Goal: Transaction & Acquisition: Purchase product/service

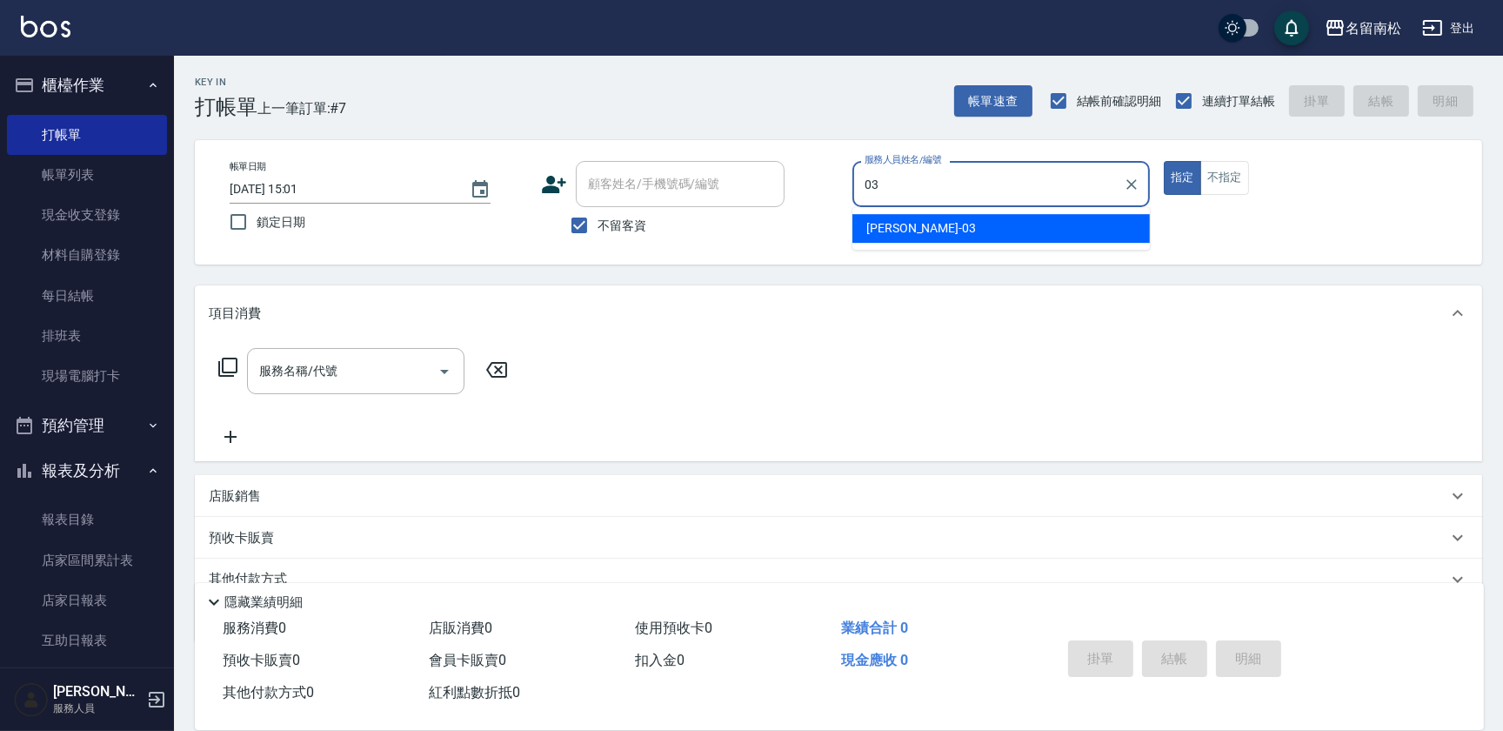
type input "[PERSON_NAME]-03"
type button "true"
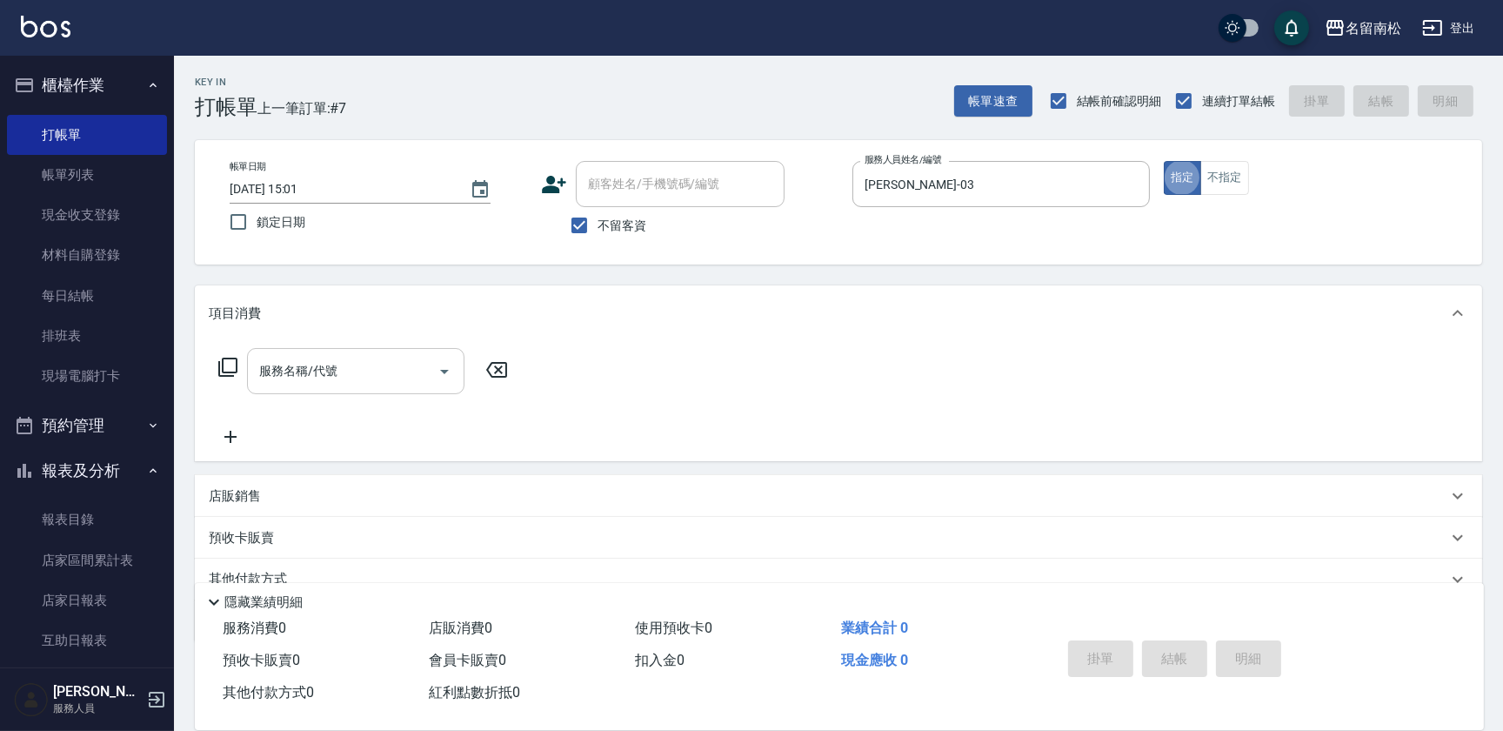
click at [399, 375] on input "服務名稱/代號" at bounding box center [343, 371] width 176 height 30
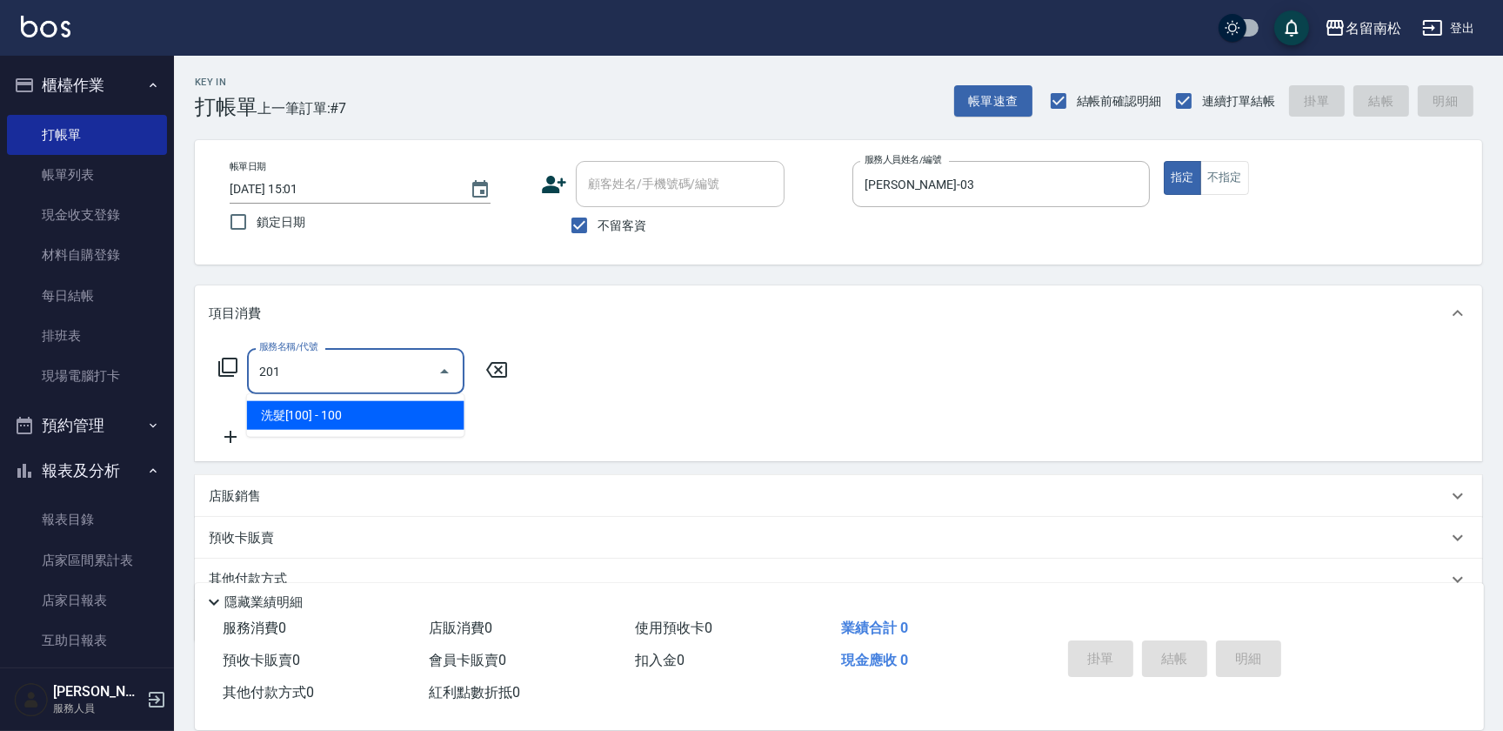
type input "洗髮[100](201)"
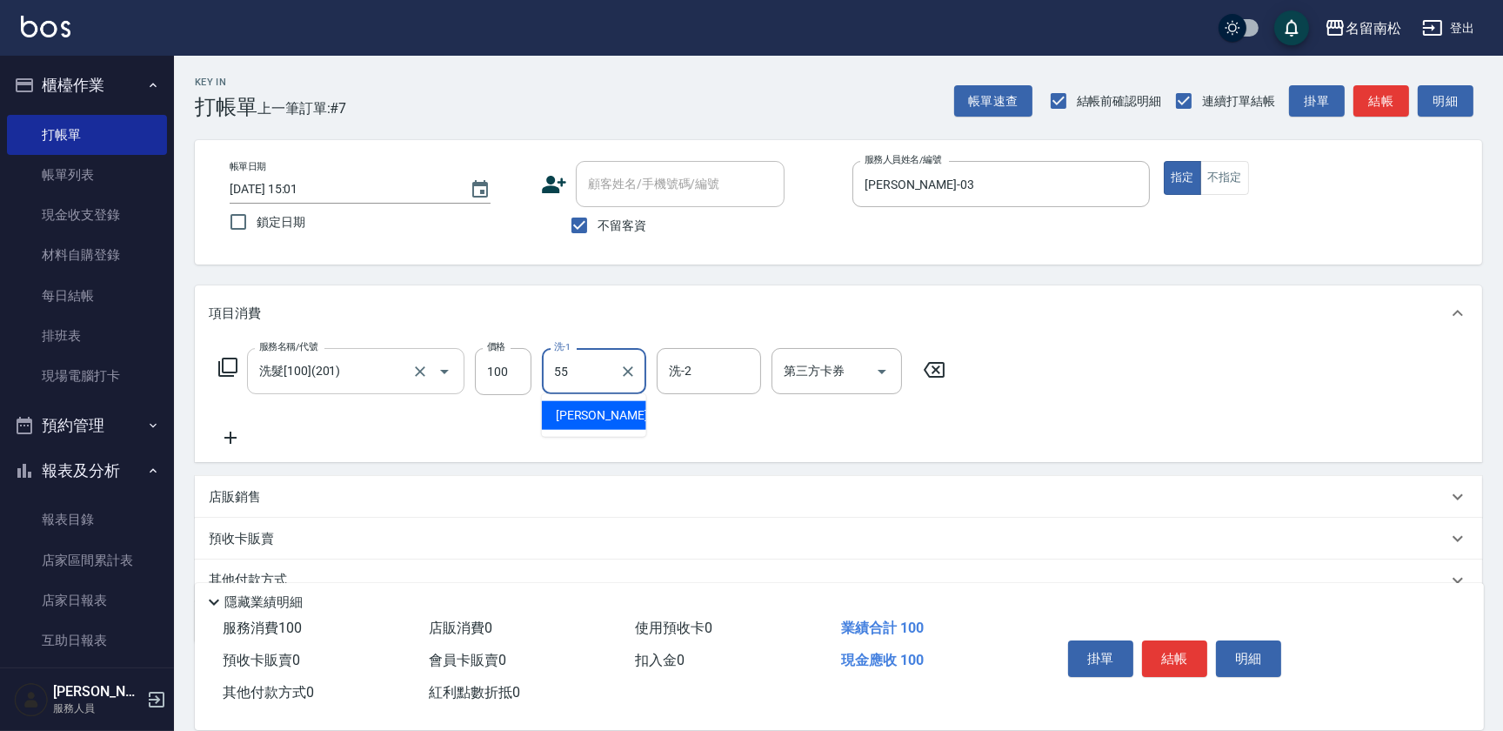
type input "[PERSON_NAME]-55"
click at [219, 437] on icon at bounding box center [230, 437] width 43 height 21
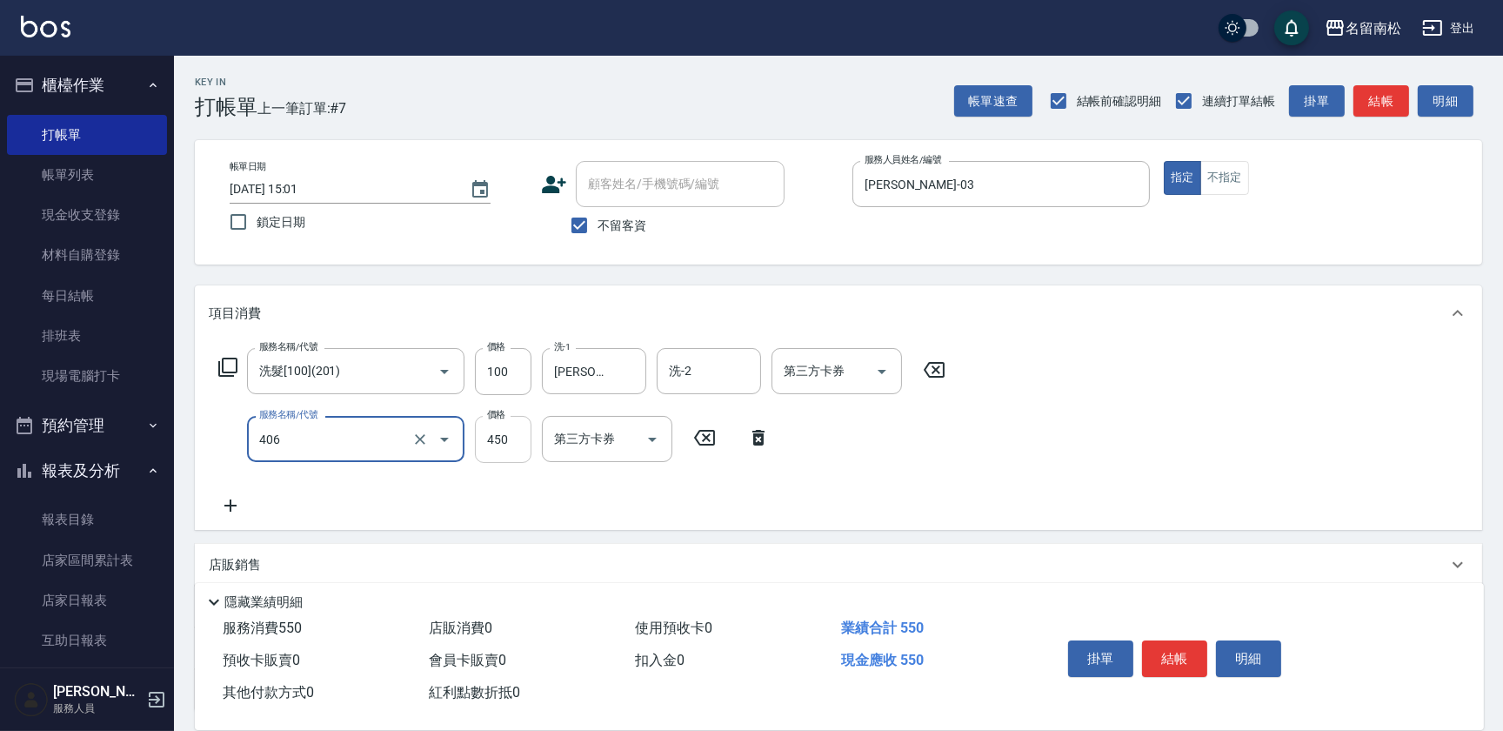
type input "剪髮(450)(406)"
drag, startPoint x: 514, startPoint y: 442, endPoint x: 513, endPoint y: 425, distance: 16.5
click at [514, 439] on input "450" at bounding box center [503, 439] width 57 height 47
type input "480"
click at [225, 504] on icon at bounding box center [230, 505] width 43 height 21
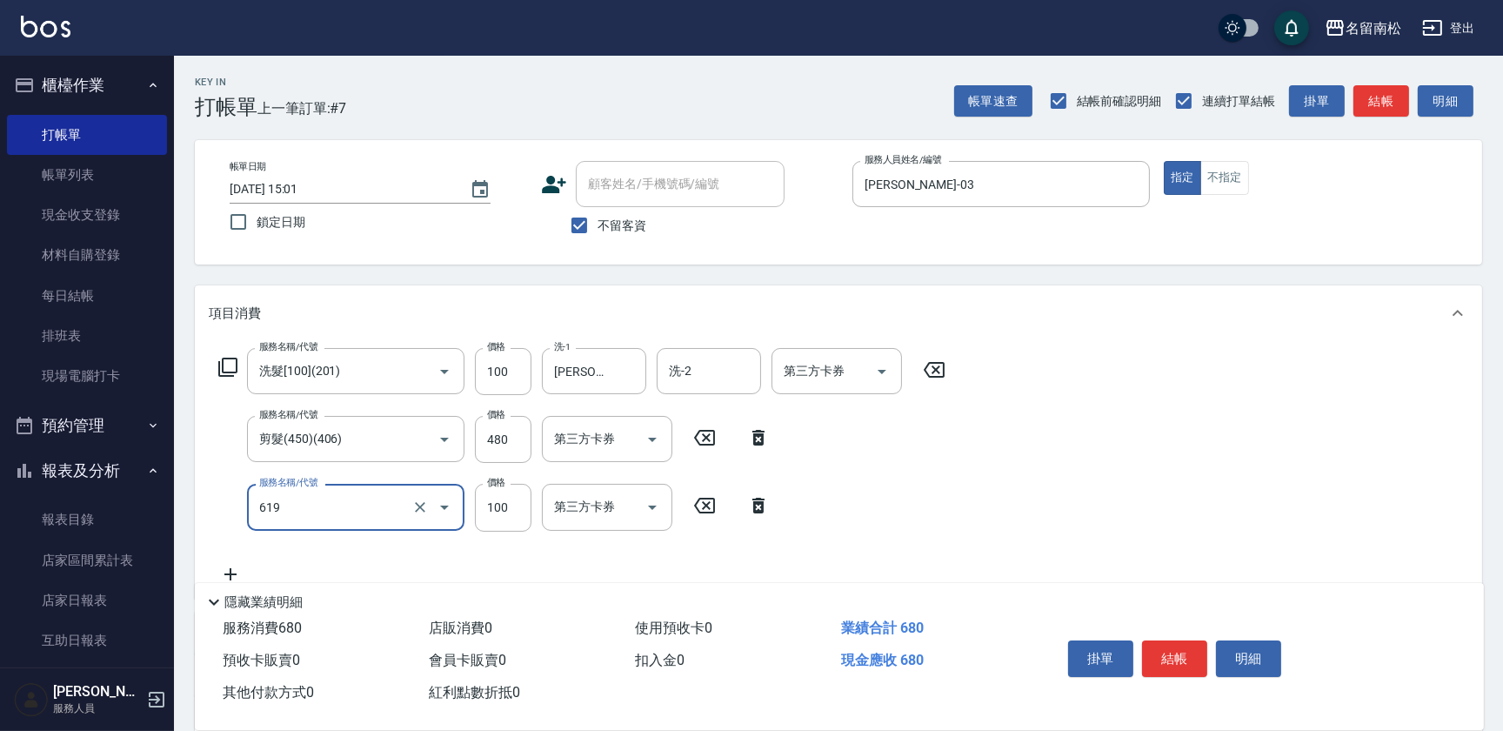
type input "[PERSON_NAME].玻酸.晶膜.水療(619)"
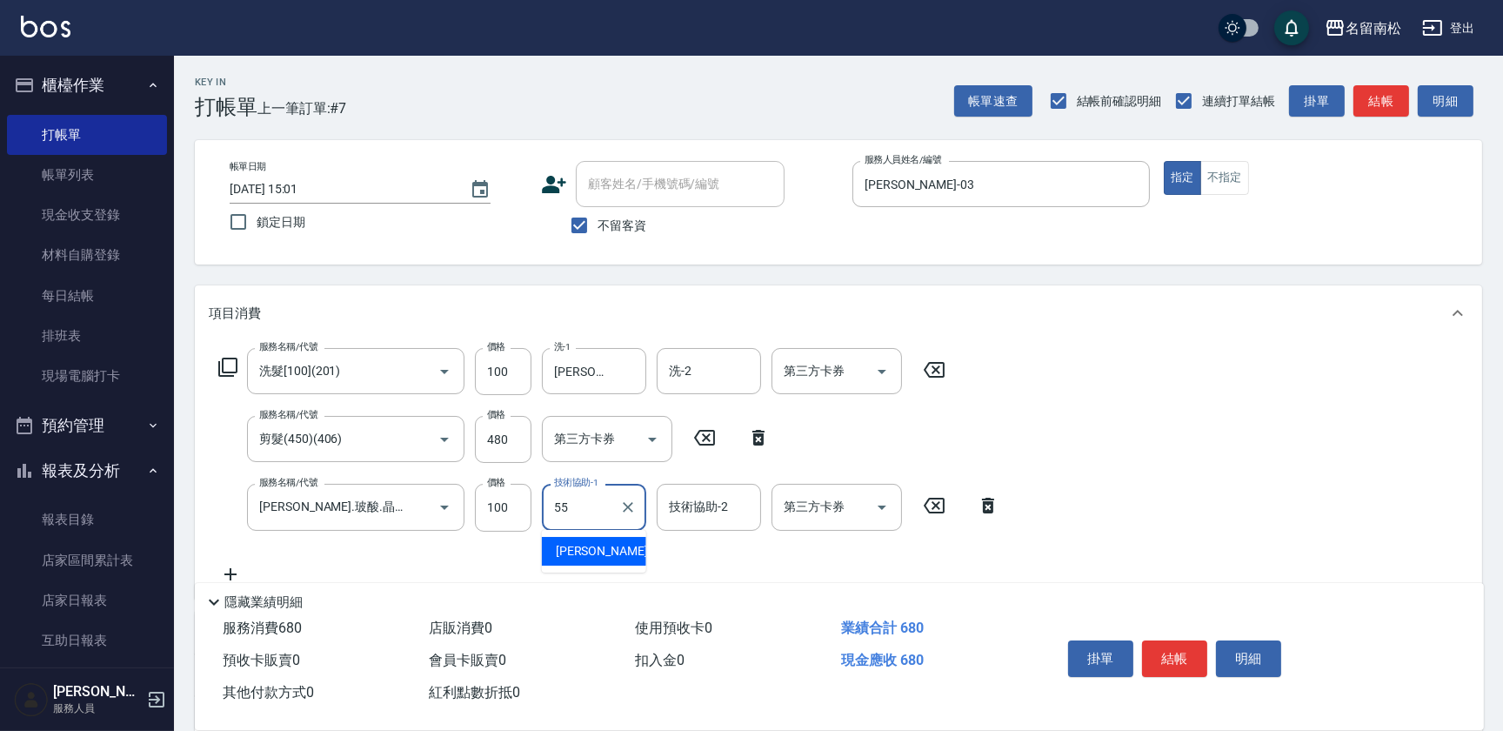
type input "[PERSON_NAME]-55"
click at [1172, 661] on button "結帳" at bounding box center [1174, 658] width 65 height 37
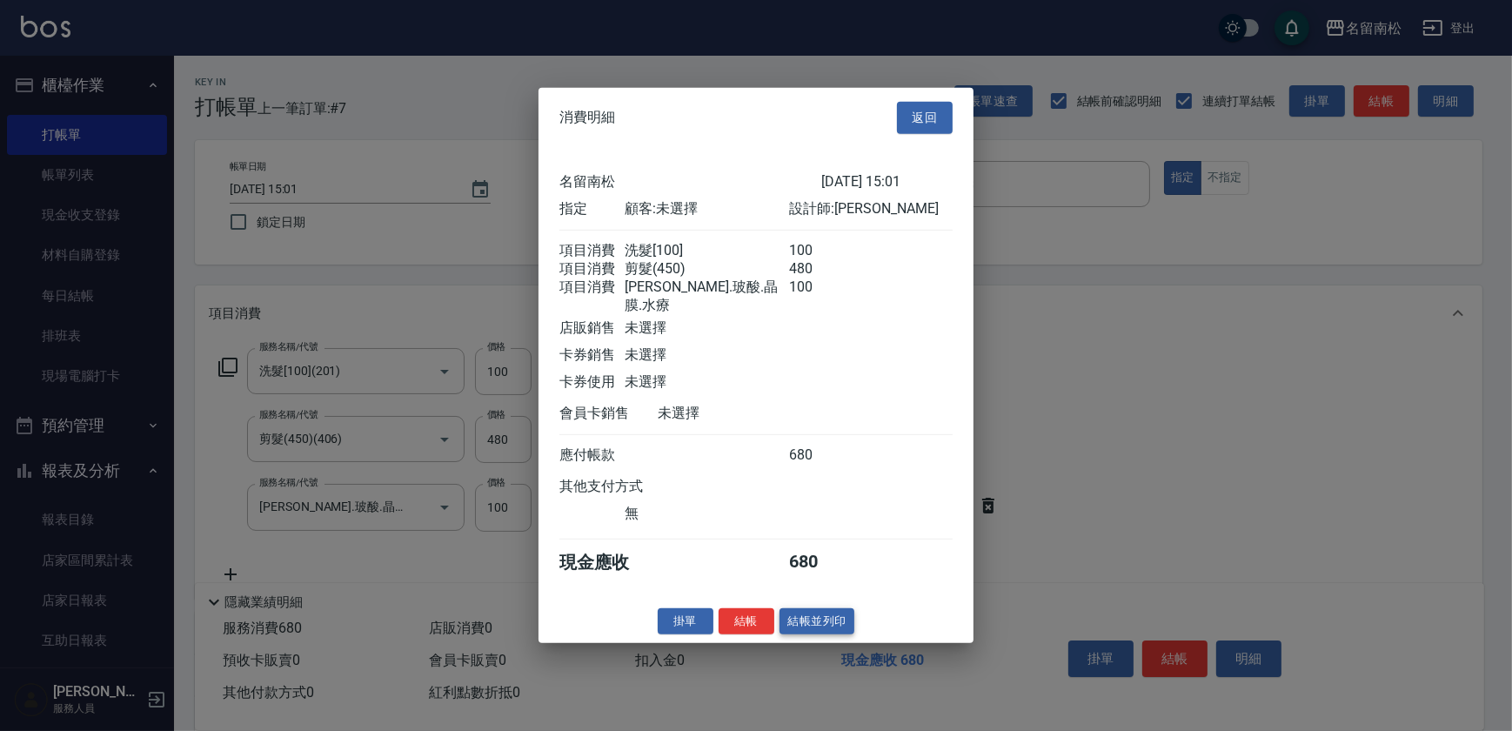
click at [827, 618] on button "結帳並列印" at bounding box center [817, 620] width 76 height 27
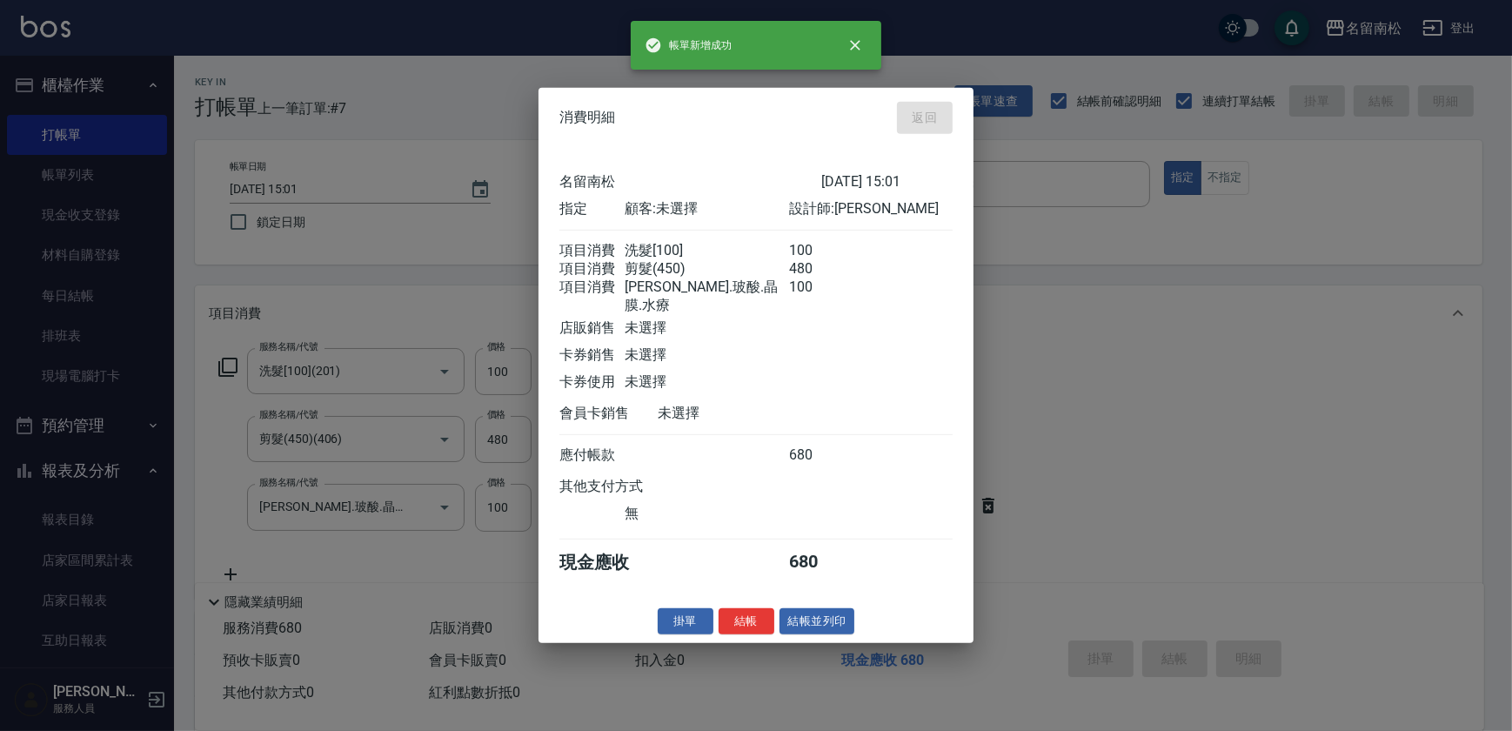
type input "[DATE] 16:14"
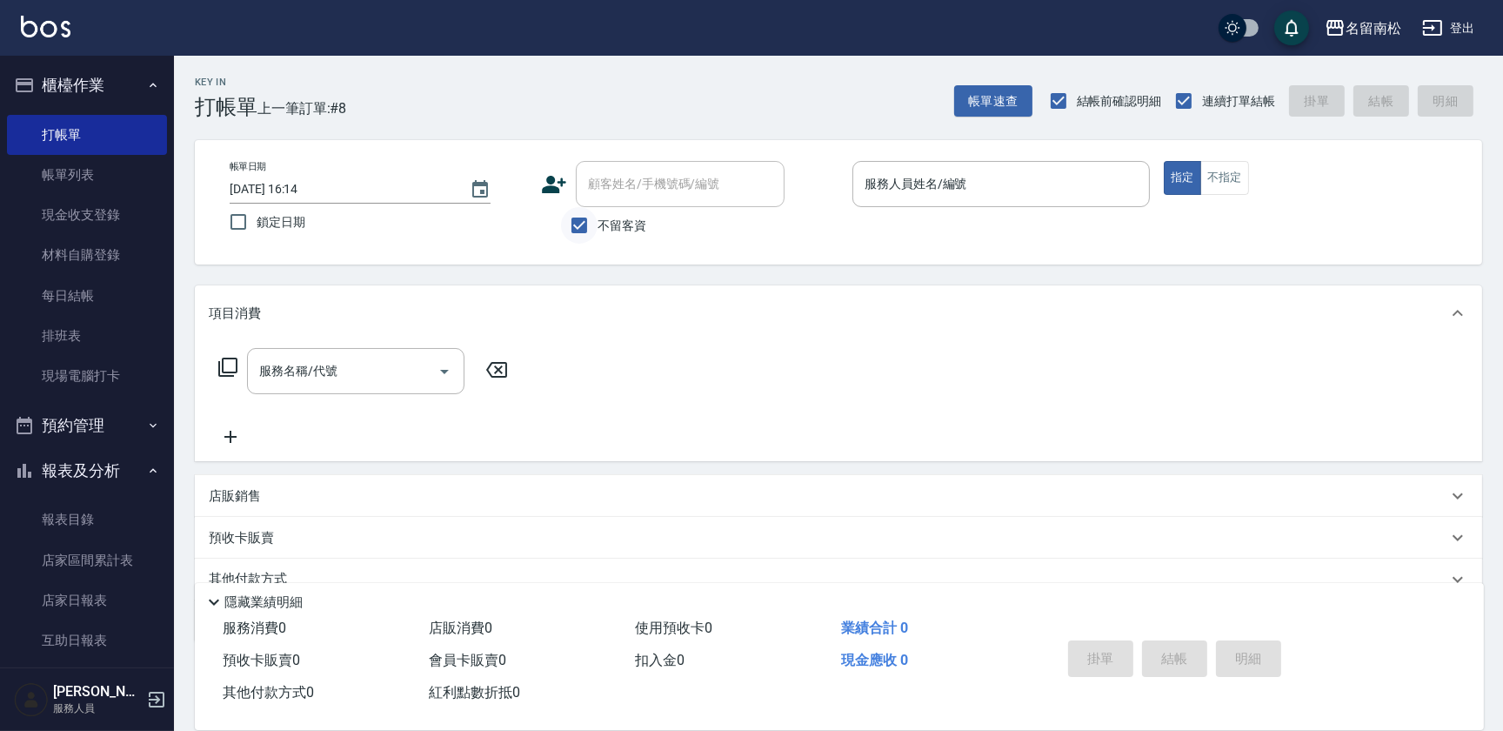
drag, startPoint x: 582, startPoint y: 230, endPoint x: 598, endPoint y: 211, distance: 24.1
click at [582, 227] on input "不留客資" at bounding box center [579, 225] width 37 height 37
checkbox input "false"
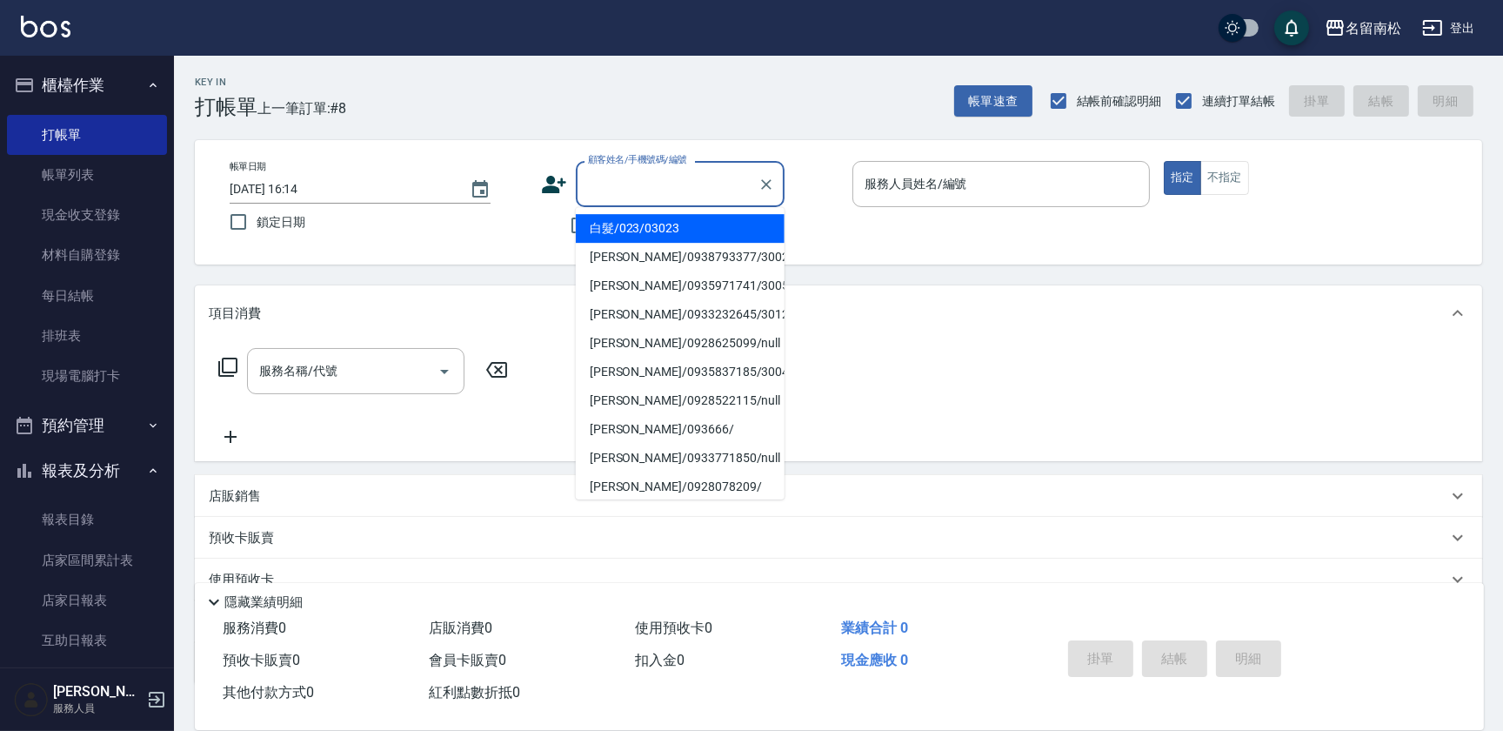
click at [627, 184] on input "顧客姓名/手機號碼/編號" at bounding box center [667, 184] width 167 height 30
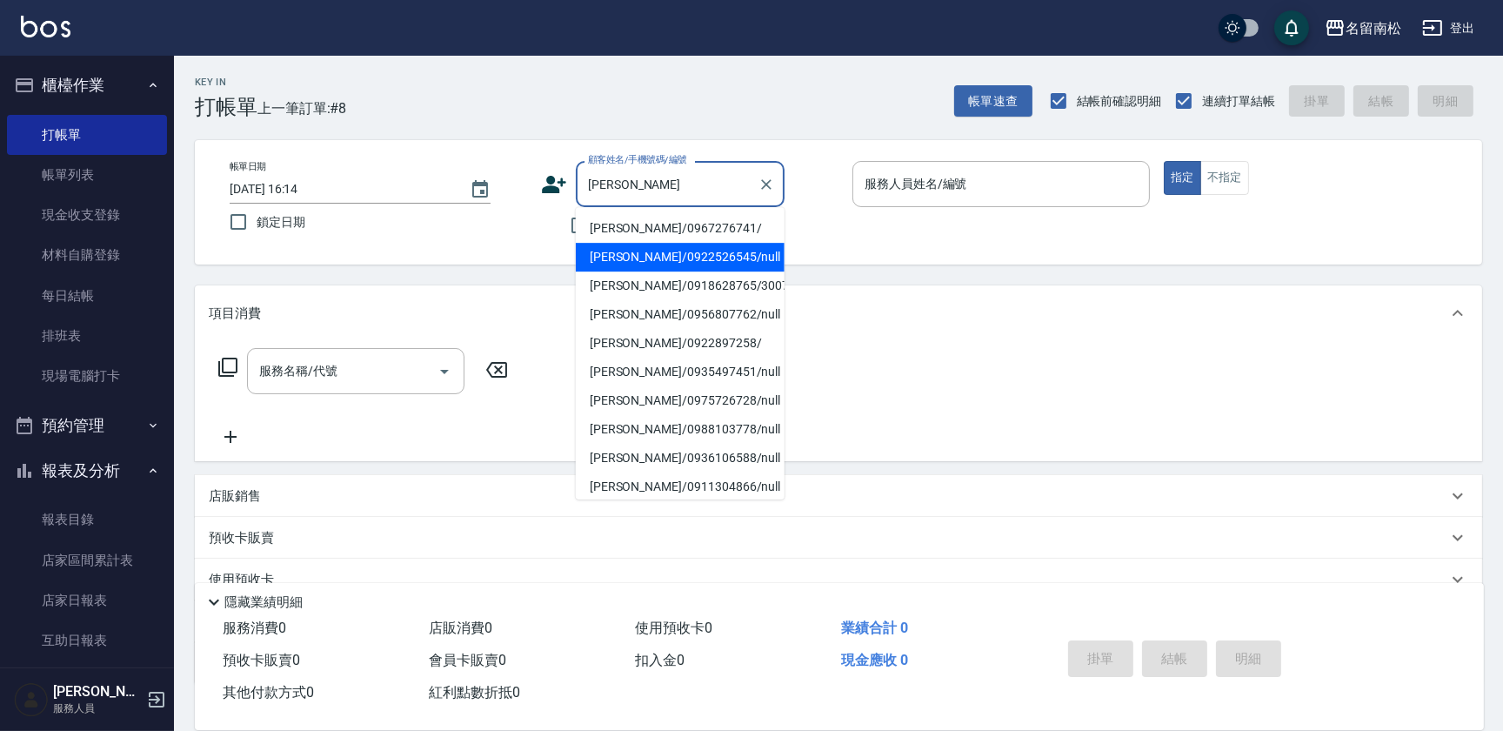
click at [694, 257] on li "[PERSON_NAME]/0922526545/null" at bounding box center [680, 257] width 209 height 29
type input "[PERSON_NAME]/0922526545/null"
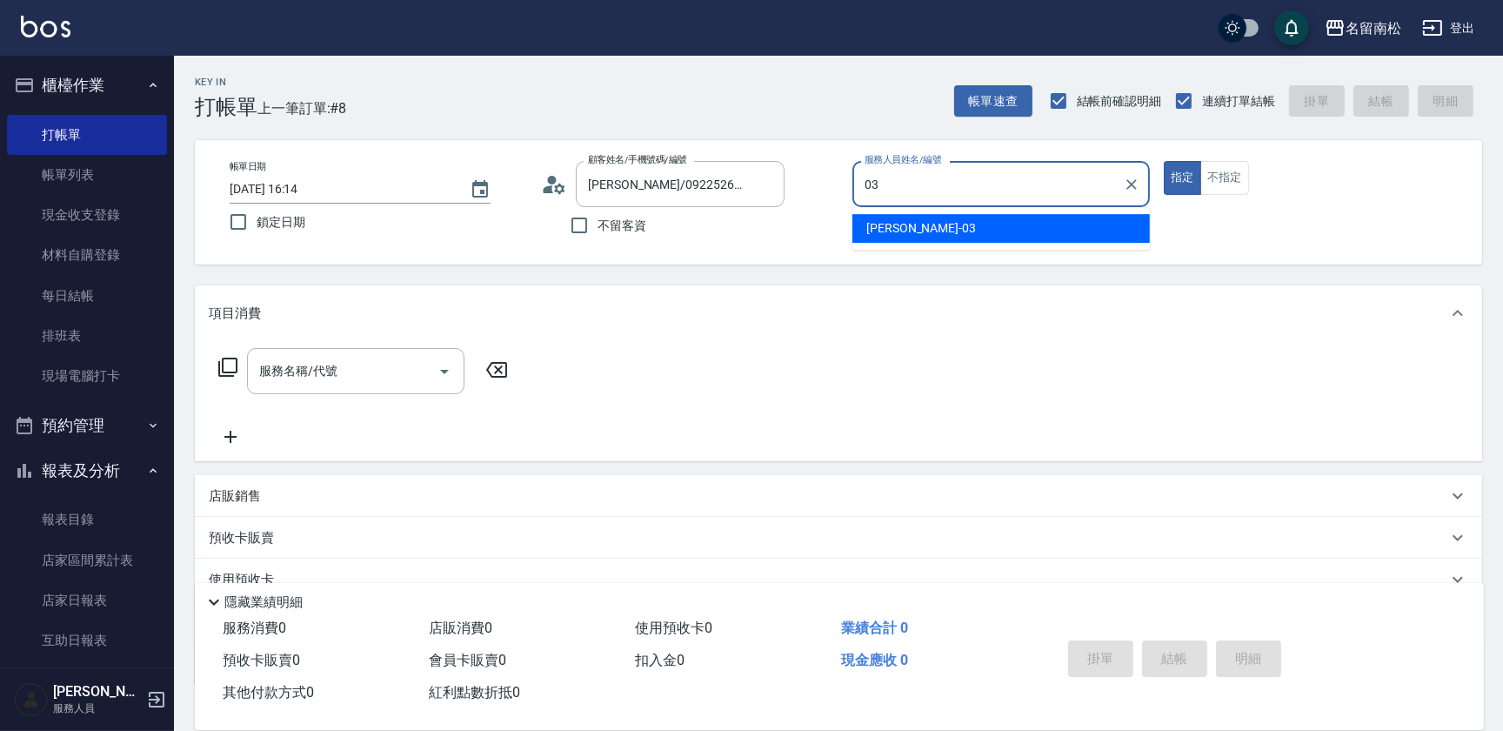
type input "[PERSON_NAME]-03"
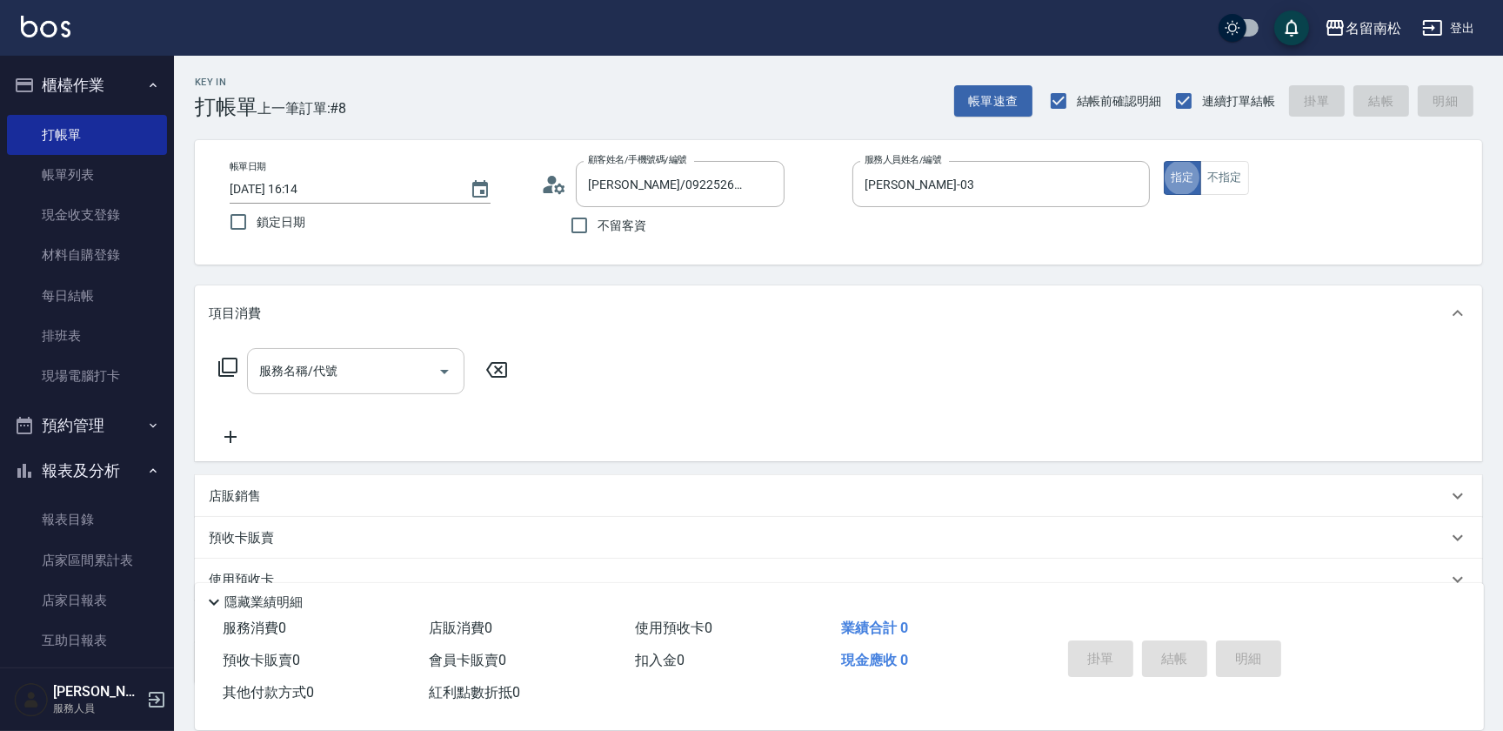
click at [379, 350] on div "服務名稱/代號" at bounding box center [355, 371] width 217 height 46
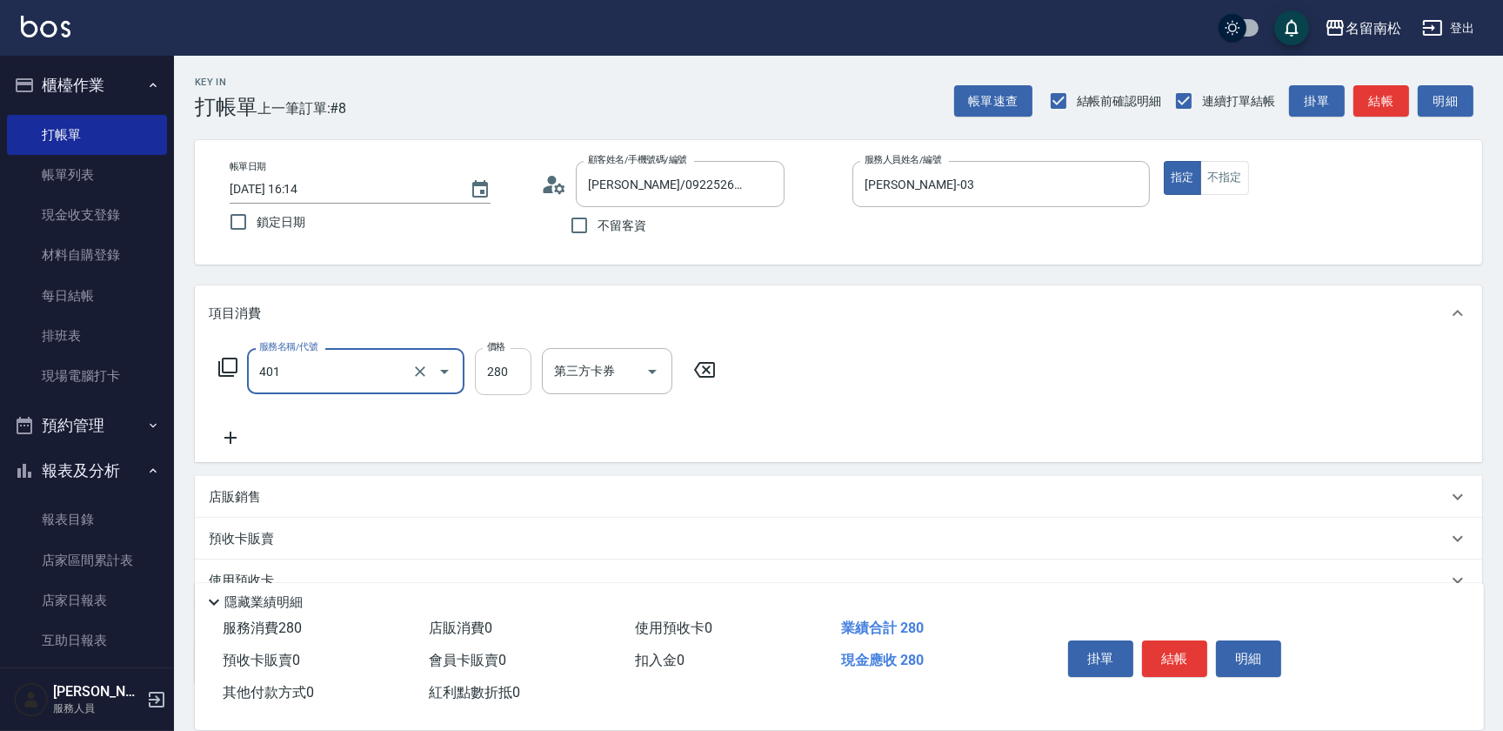
type input "剪髮(280)(401)"
click at [500, 374] on input "280" at bounding box center [503, 371] width 57 height 47
type input "80"
click at [1174, 655] on button "結帳" at bounding box center [1174, 658] width 65 height 37
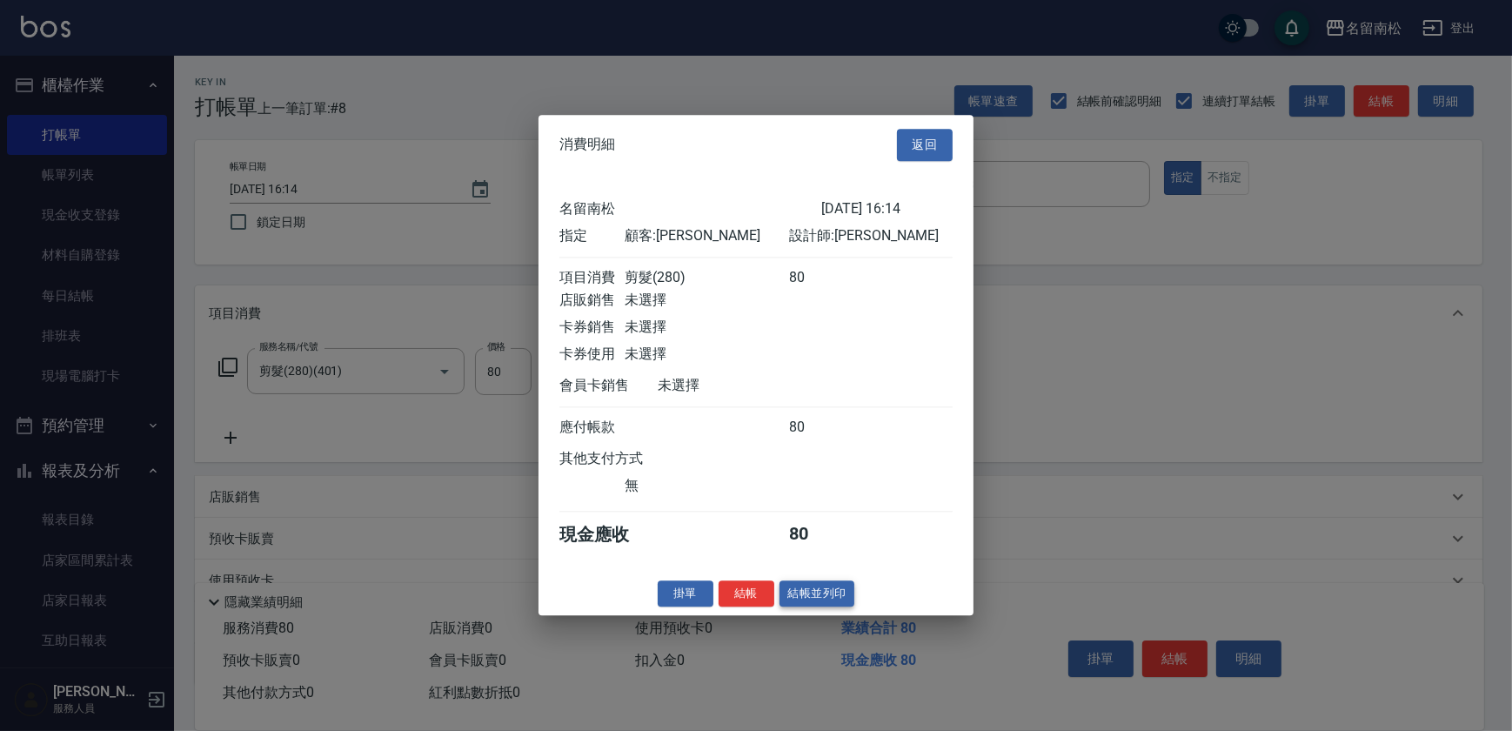
click at [833, 598] on button "結帳並列印" at bounding box center [817, 593] width 76 height 27
